Goal: Information Seeking & Learning: Check status

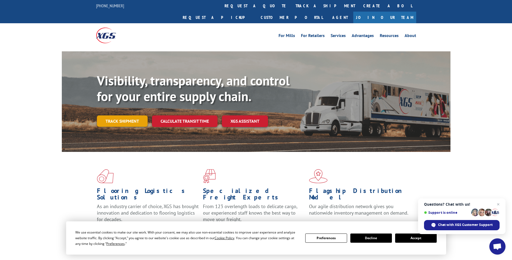
click at [116, 115] on link "Track shipment" at bounding box center [122, 120] width 51 height 11
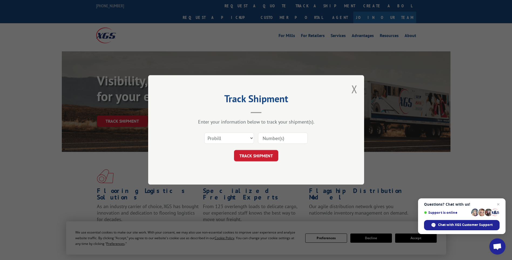
click at [269, 138] on input at bounding box center [283, 138] width 50 height 11
click at [354, 88] on button "Close modal" at bounding box center [354, 89] width 6 height 14
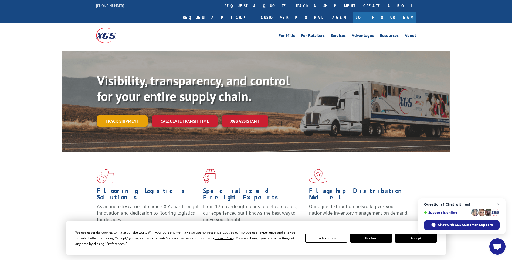
click at [116, 115] on link "Track shipment" at bounding box center [122, 120] width 51 height 11
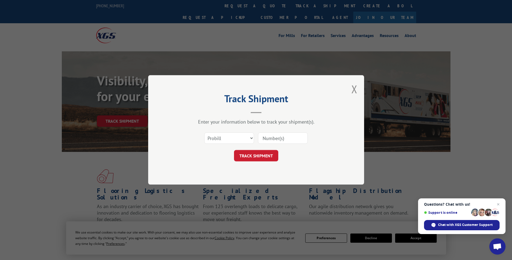
click at [269, 137] on input at bounding box center [283, 138] width 50 height 11
drag, startPoint x: 269, startPoint y: 137, endPoint x: 168, endPoint y: 118, distance: 103.2
click at [168, 119] on div "Track Shipment Enter your information below to track your shipment(s). Select c…" at bounding box center [256, 129] width 216 height 109
click at [127, 43] on div "Track Shipment Enter your information below to track your shipment(s). Select c…" at bounding box center [256, 130] width 512 height 260
click at [123, 48] on div "Track Shipment Enter your information below to track your shipment(s). Select c…" at bounding box center [256, 130] width 512 height 260
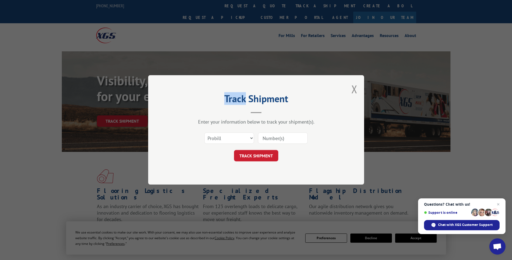
click at [124, 47] on div "Track Shipment Enter your information below to track your shipment(s). Select c…" at bounding box center [256, 130] width 512 height 260
click at [248, 139] on select "Select category... Probill BOL PO" at bounding box center [229, 138] width 50 height 11
click at [204, 133] on select "Select category... Probill BOL PO" at bounding box center [229, 138] width 50 height 11
click at [252, 139] on select "Select category... Probill BOL PO" at bounding box center [229, 138] width 50 height 11
click at [302, 165] on div "Track Shipment Enter your information below to track your shipment(s). Select c…" at bounding box center [256, 129] width 216 height 109
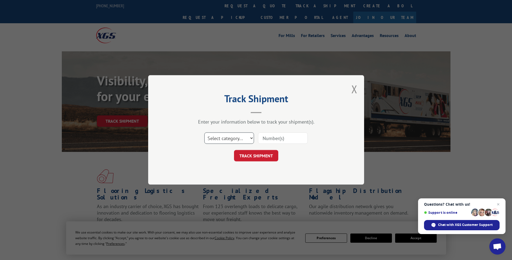
click at [252, 138] on select "Select category... Probill BOL PO" at bounding box center [229, 138] width 50 height 11
select select "bol"
click at [204, 133] on select "Select category... Probill BOL PO" at bounding box center [229, 138] width 50 height 11
click at [189, 213] on div "Track Shipment Enter your information below to track your shipment(s). Select c…" at bounding box center [256, 130] width 512 height 260
click at [286, 141] on input at bounding box center [283, 138] width 50 height 11
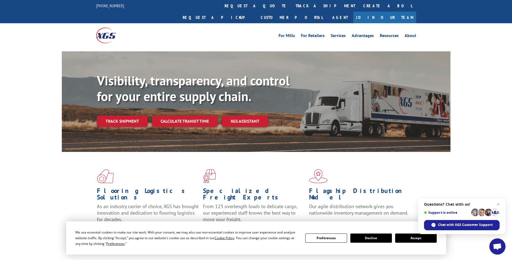
click at [414, 238] on button "Accept" at bounding box center [416, 237] width 42 height 9
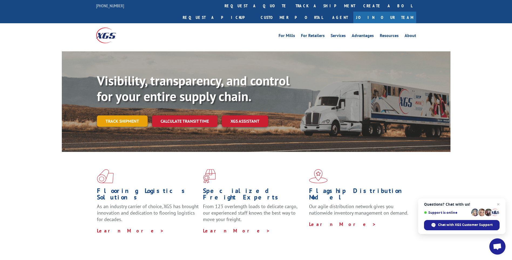
click at [134, 115] on link "Track shipment" at bounding box center [122, 120] width 51 height 11
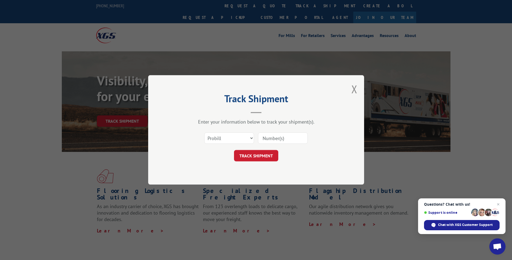
click at [276, 134] on input at bounding box center [283, 138] width 50 height 11
drag, startPoint x: 281, startPoint y: 137, endPoint x: 278, endPoint y: 137, distance: 2.7
click at [278, 137] on input "17229476" at bounding box center [283, 138] width 50 height 11
type input "17229466"
click at [249, 156] on button "TRACK SHIPMENT" at bounding box center [256, 155] width 44 height 11
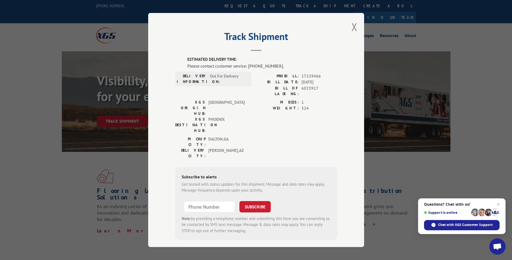
click at [356, 30] on button "Close modal" at bounding box center [354, 27] width 6 height 14
